Goal: Task Accomplishment & Management: Manage account settings

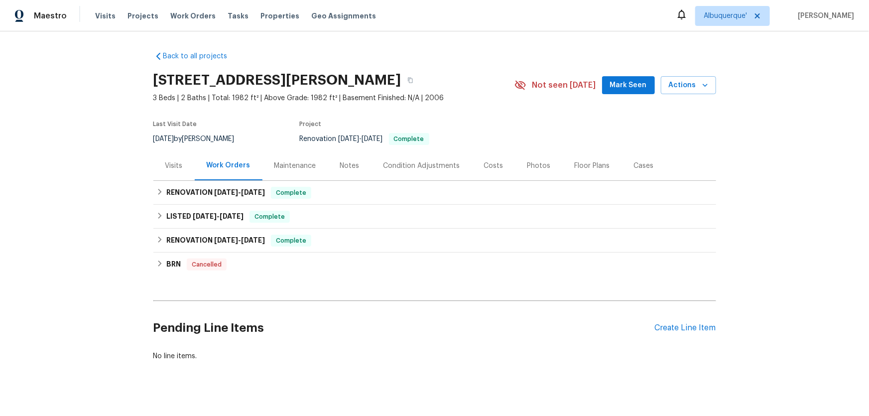
click at [173, 166] on div "Visits" at bounding box center [173, 166] width 17 height 10
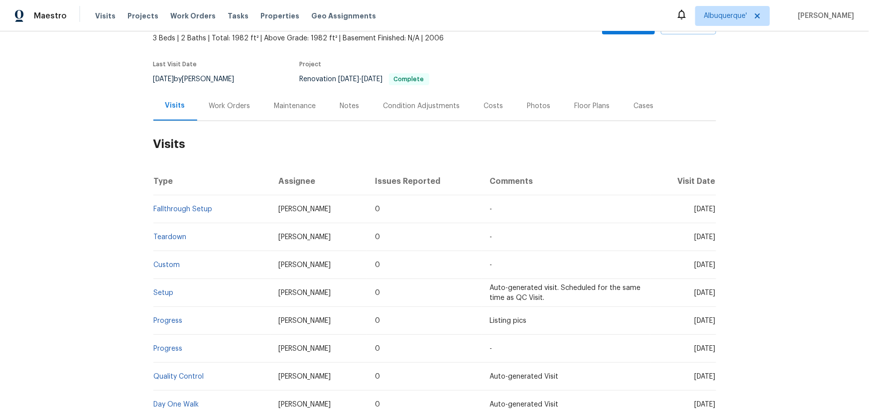
scroll to position [147, 0]
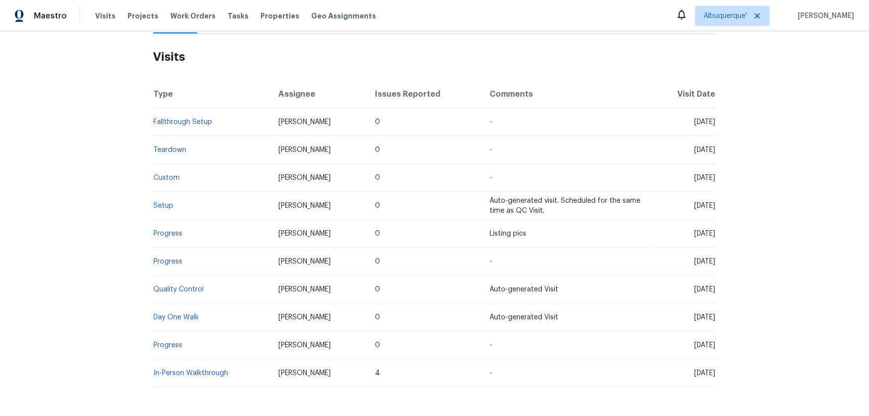
click at [154, 199] on td "Setup" at bounding box center [212, 206] width 118 height 28
click at [154, 202] on link "Setup" at bounding box center [164, 205] width 20 height 7
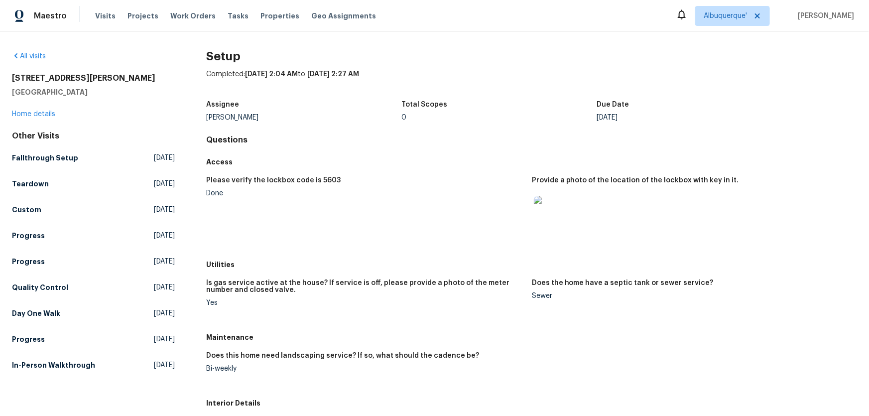
scroll to position [45, 0]
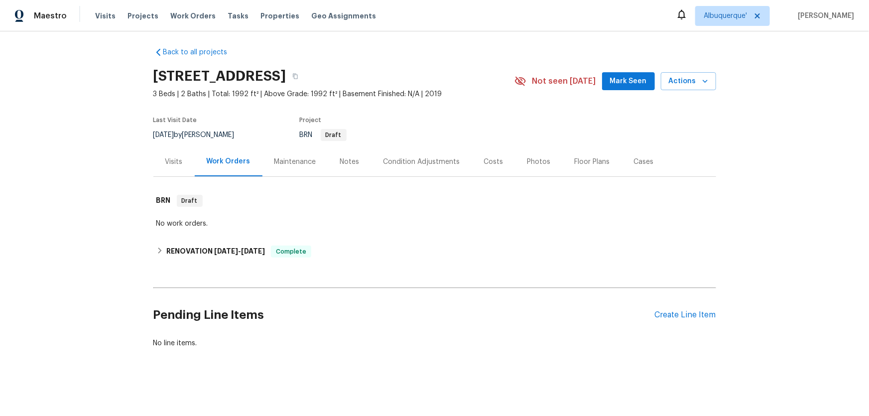
scroll to position [10, 0]
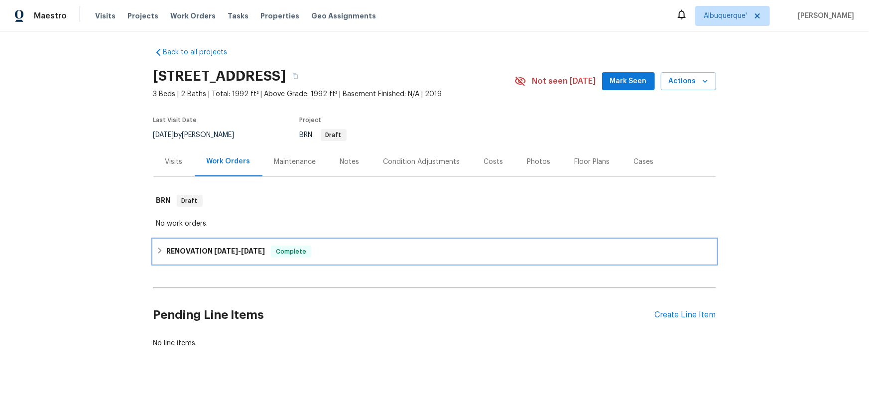
click at [196, 246] on h6 "RENOVATION [DATE] - [DATE]" at bounding box center [215, 252] width 99 height 12
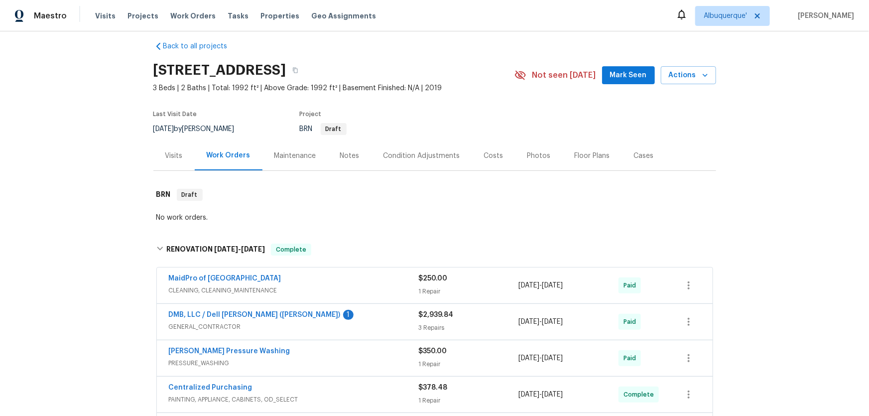
click at [282, 155] on div "Maintenance" at bounding box center [295, 156] width 42 height 10
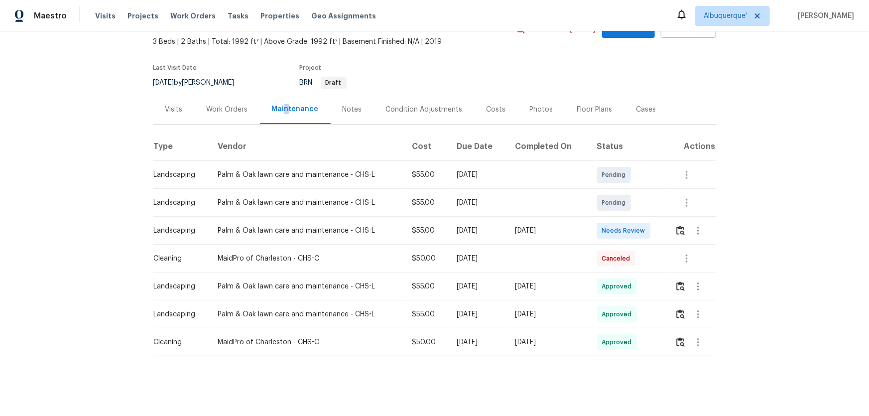
scroll to position [63, 0]
click at [671, 228] on td at bounding box center [691, 231] width 49 height 28
click at [673, 226] on td at bounding box center [691, 231] width 49 height 28
click at [679, 226] on img "button" at bounding box center [681, 230] width 8 height 9
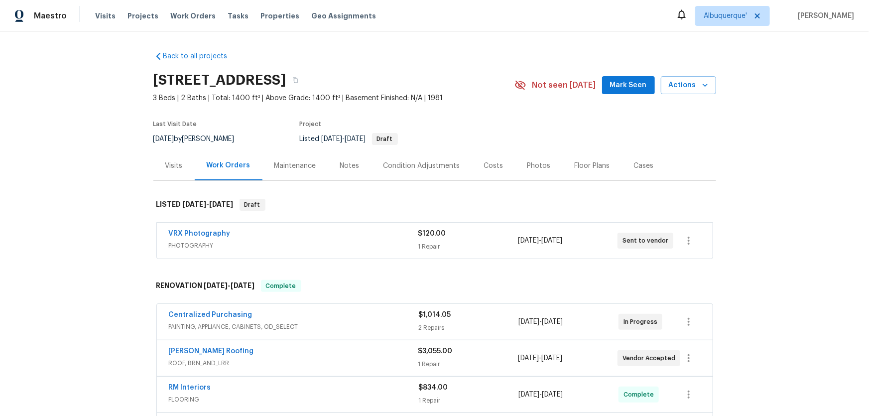
click at [91, 232] on div "Back to all projects 4619 W Orchid Ln, Chandler, AZ 85226 3 Beds | 2 Baths | To…" at bounding box center [434, 223] width 869 height 385
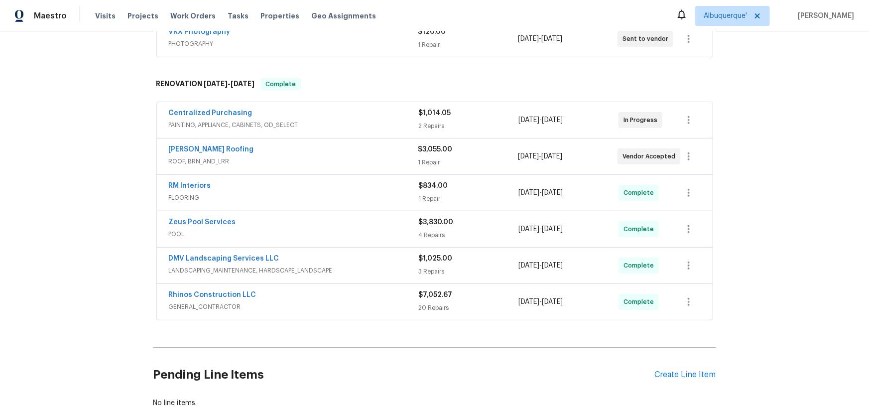
scroll to position [45, 0]
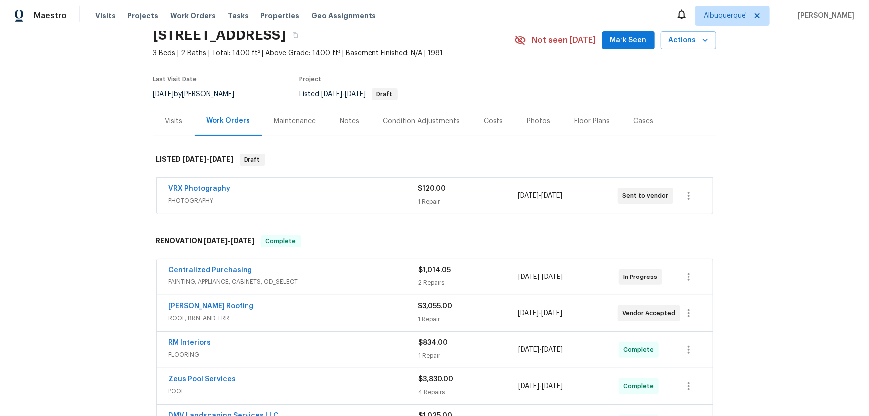
click at [77, 226] on div "Back to all projects 4619 W Orchid Ln, Chandler, AZ 85226 3 Beds | 2 Baths | To…" at bounding box center [434, 223] width 869 height 385
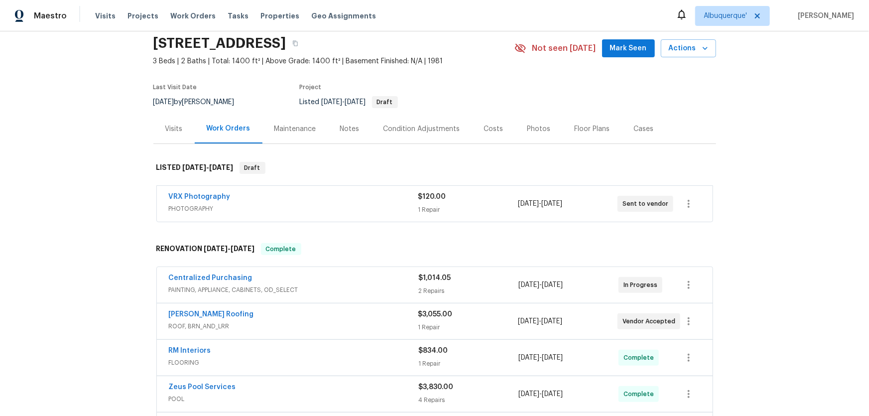
scroll to position [0, 0]
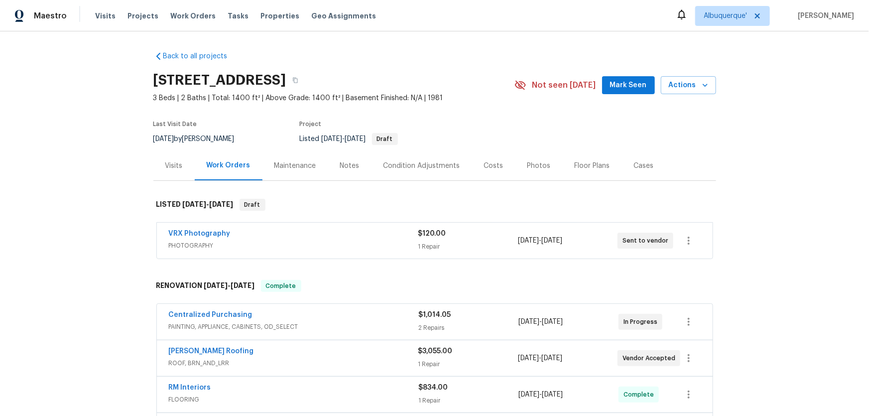
click at [69, 171] on div "Back to all projects 4619 W Orchid Ln, Chandler, AZ 85226 3 Beds | 2 Baths | To…" at bounding box center [434, 223] width 869 height 385
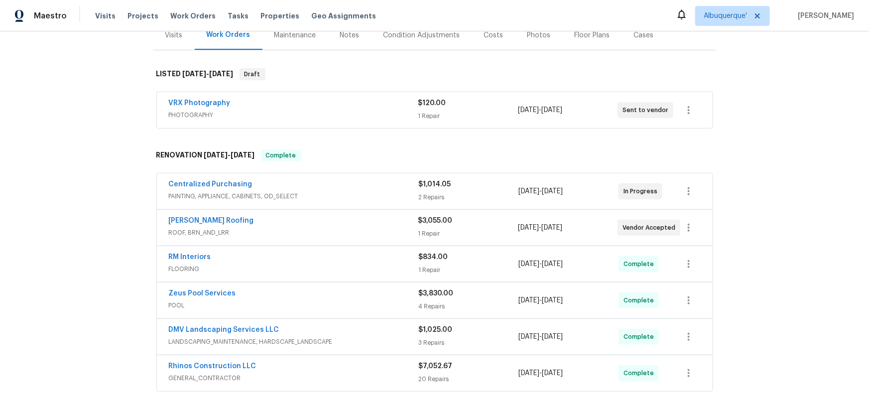
scroll to position [58, 0]
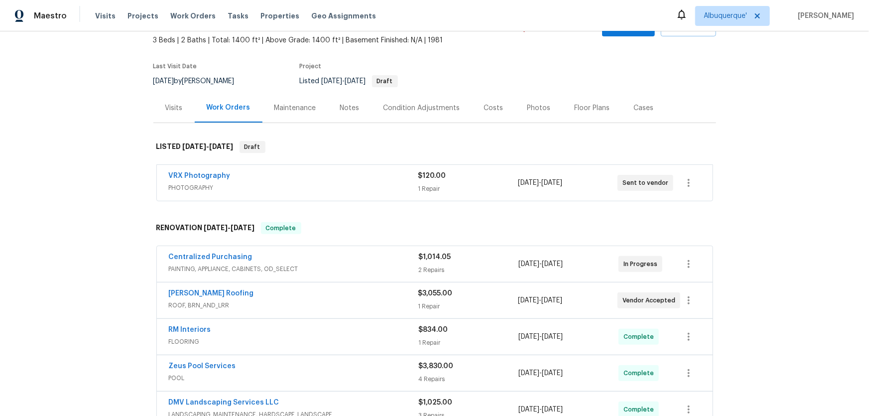
click at [160, 113] on div "Visits" at bounding box center [173, 107] width 41 height 29
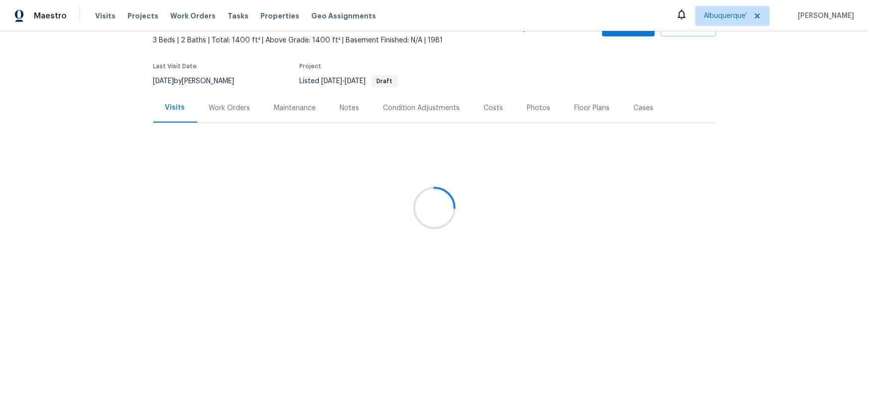
scroll to position [25, 0]
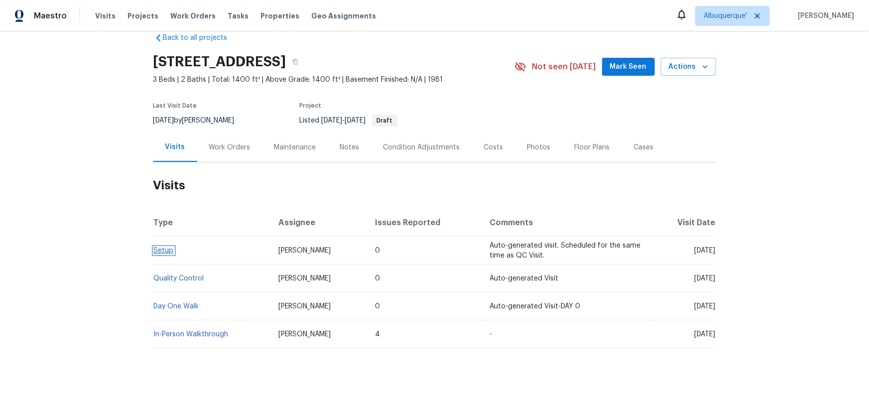
click at [154, 247] on link "Setup" at bounding box center [164, 250] width 20 height 7
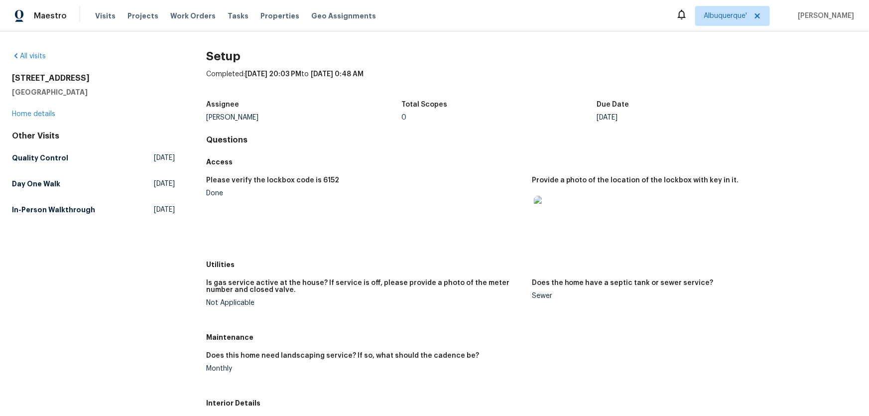
scroll to position [45, 0]
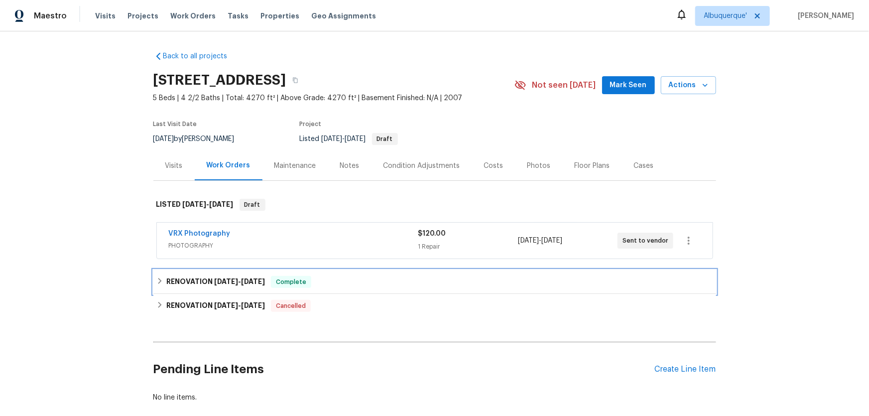
click at [197, 278] on h6 "RENOVATION 7/21/25 - 9/1/25" at bounding box center [215, 282] width 99 height 12
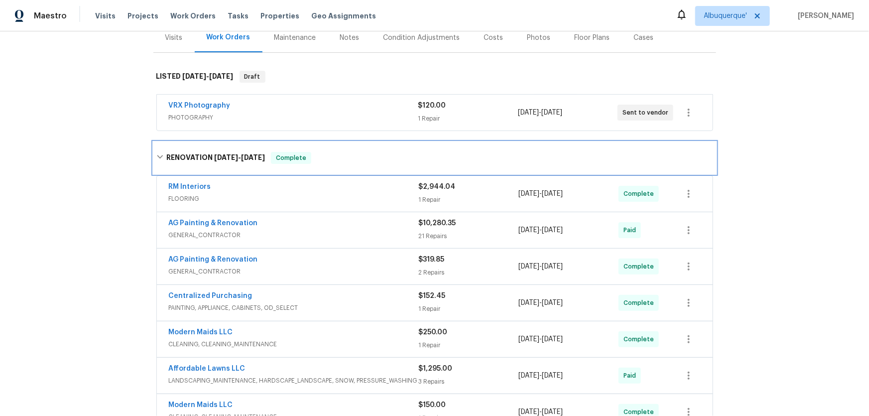
scroll to position [271, 0]
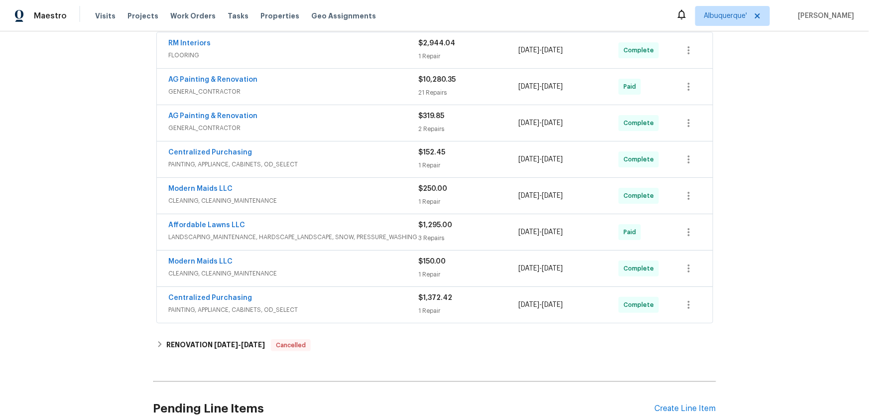
click at [113, 240] on div "Back to all projects 2005 Shingleback Dr, Wake Forest, NC 27587 5 Beds | 4 2/2 …" at bounding box center [434, 223] width 869 height 385
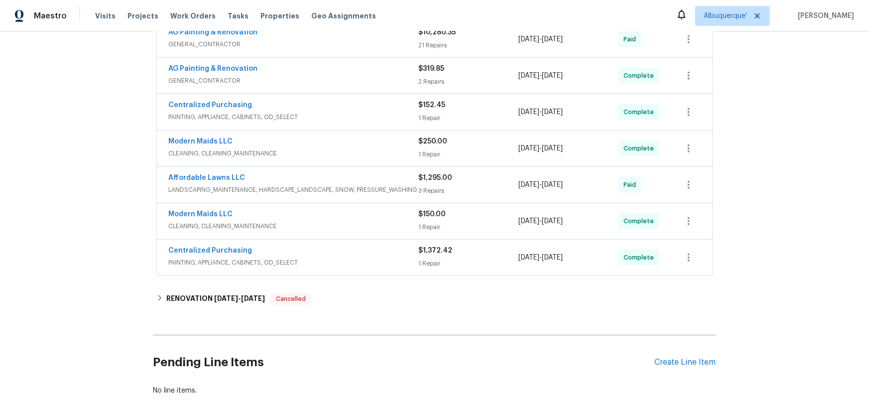
scroll to position [362, 0]
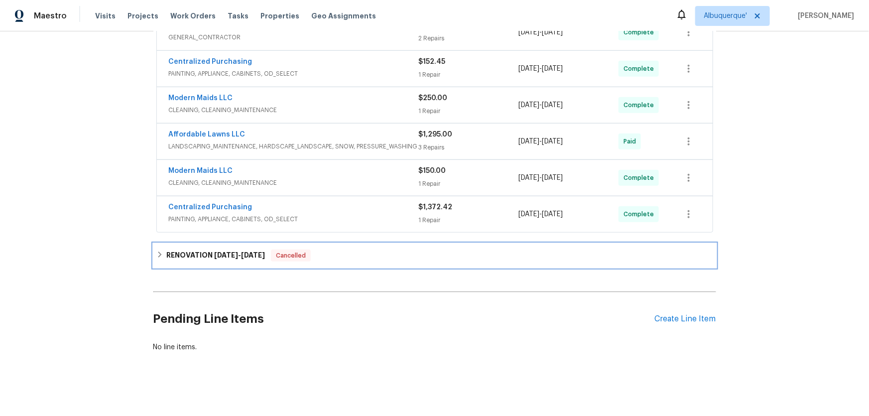
click at [179, 260] on h6 "RENOVATION 3/17/25 - 4/10/25" at bounding box center [215, 256] width 99 height 12
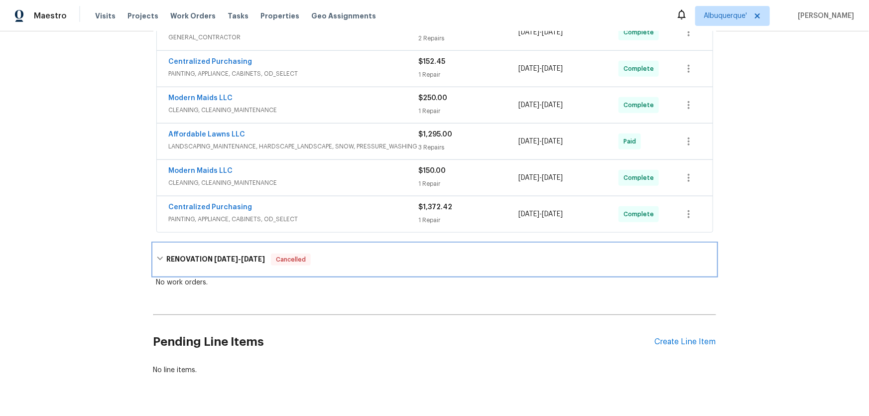
scroll to position [181, 0]
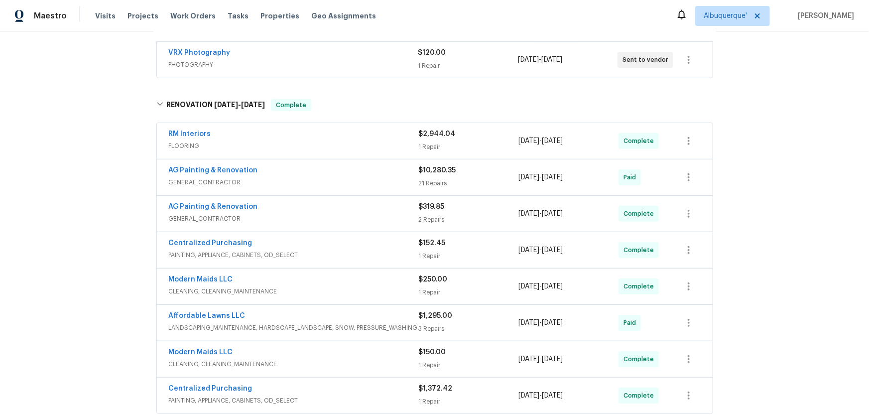
click at [76, 188] on div "Back to all projects 2005 Shingleback Dr, Wake Forest, NC 27587 5 Beds | 4 2/2 …" at bounding box center [434, 223] width 869 height 385
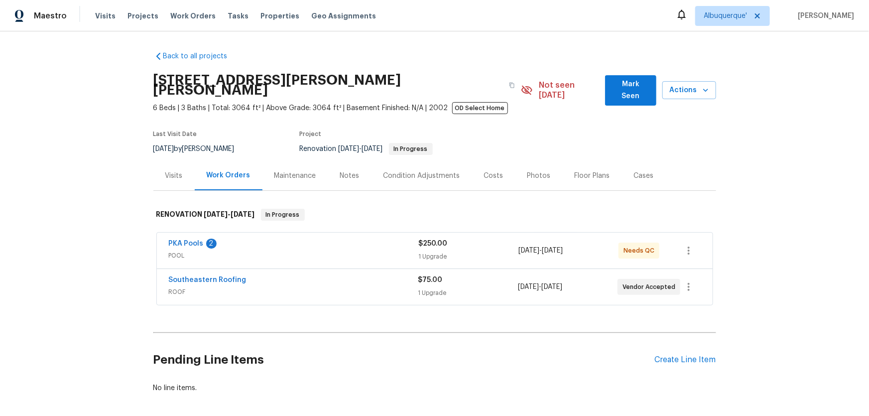
scroll to position [41, 0]
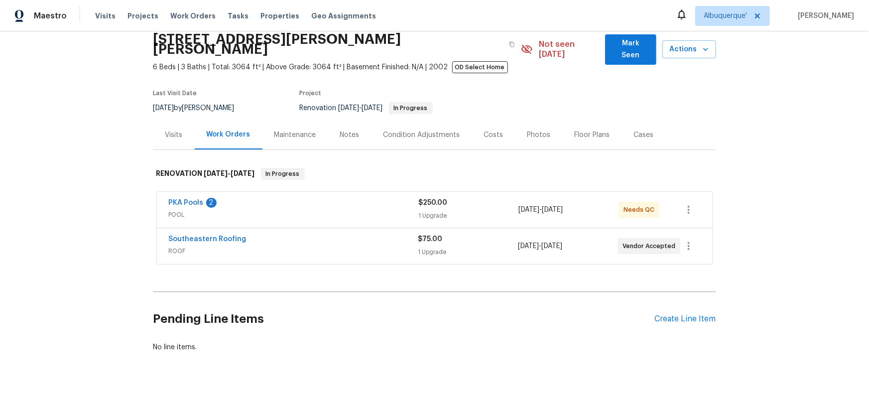
click at [126, 246] on div "Back to all projects 19331 Sandy Springs Cir, Lutz, FL 33558 6 Beds | 3 Baths |…" at bounding box center [434, 223] width 869 height 385
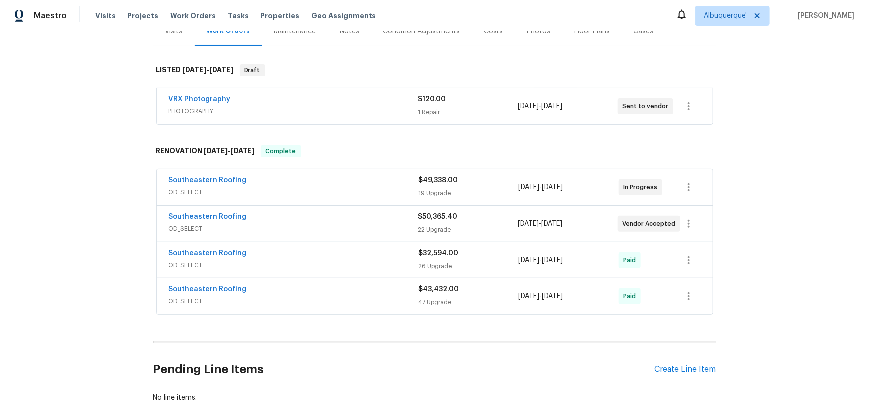
scroll to position [136, 0]
click at [146, 213] on div "Back to all projects [STREET_ADDRESS] 3 Beds | 2 Baths | Total: 1564 ft² | Abov…" at bounding box center [434, 223] width 869 height 385
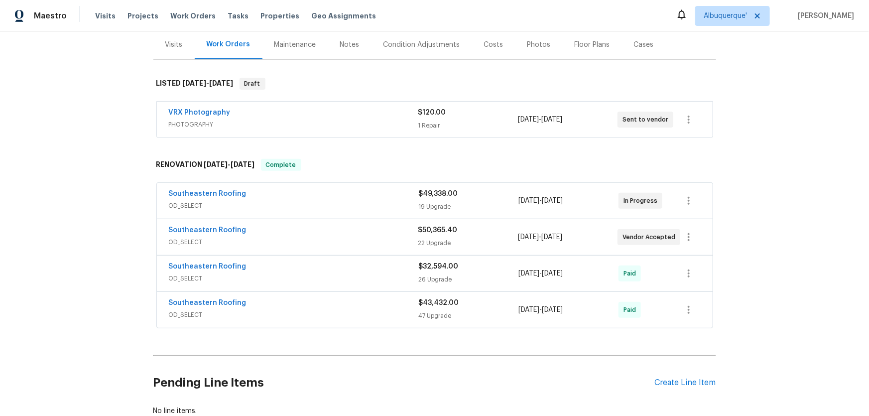
scroll to position [194, 0]
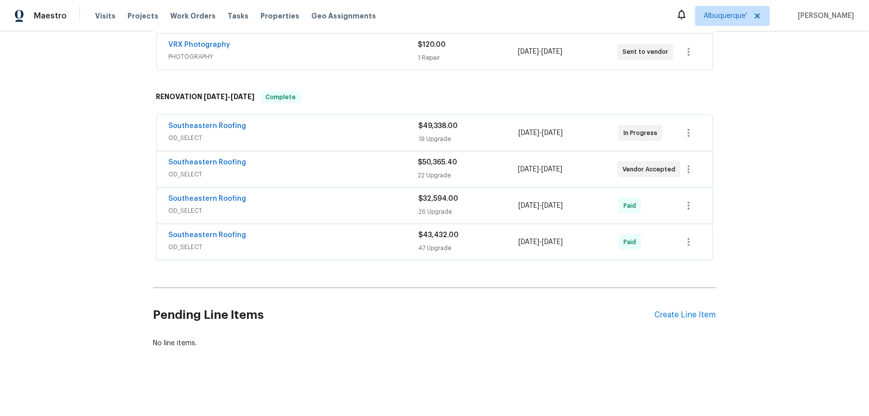
click at [146, 245] on div "Back to all projects [STREET_ADDRESS] 3 Beds | 2 Baths | Total: 1564 ft² | Abov…" at bounding box center [434, 223] width 869 height 385
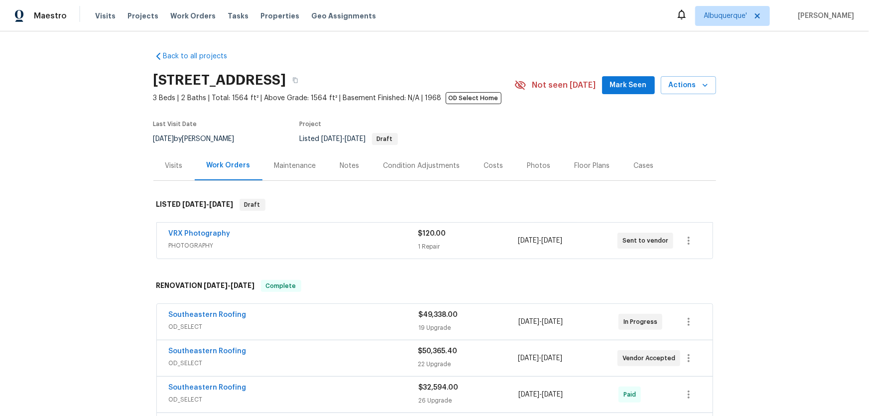
click at [52, 211] on div "Back to all projects [STREET_ADDRESS] 3 Beds | 2 Baths | Total: 1564 ft² | Abov…" at bounding box center [434, 223] width 869 height 385
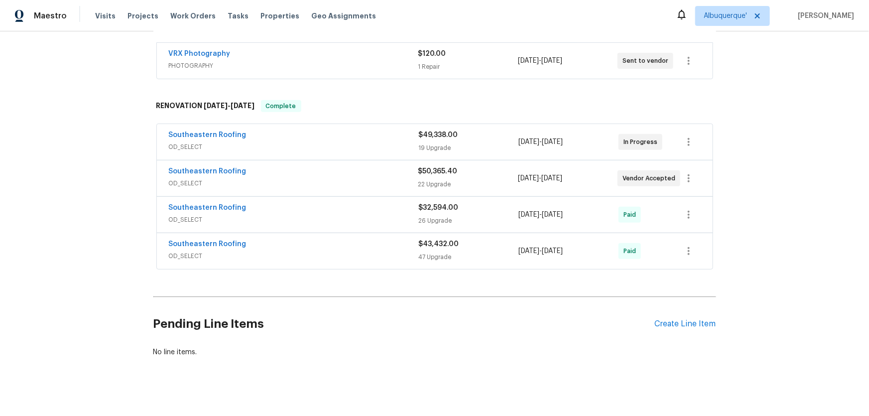
scroll to position [181, 0]
